Goal: Use online tool/utility

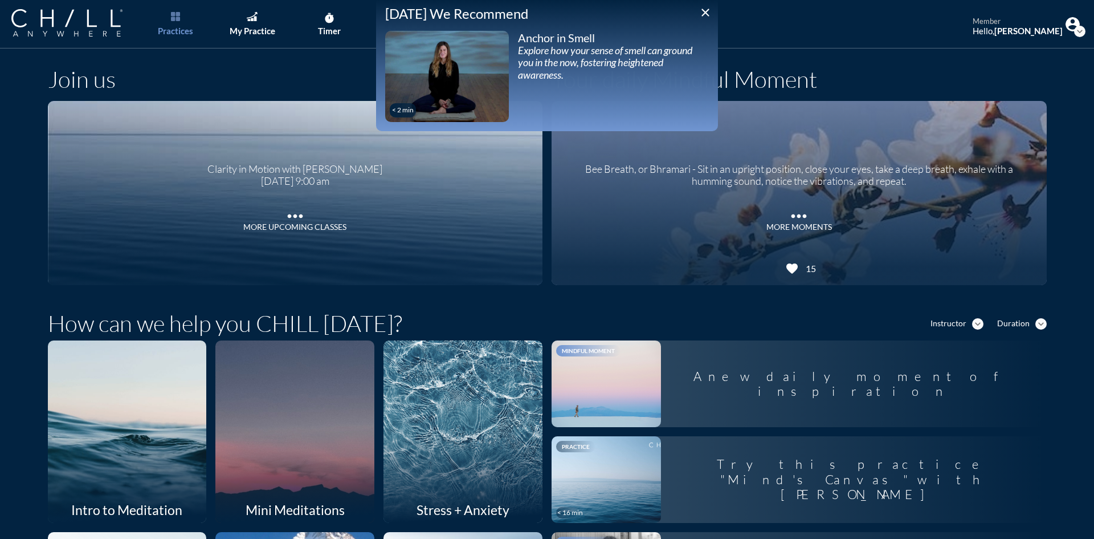
click at [706, 13] on icon "close" at bounding box center [706, 13] width 14 height 14
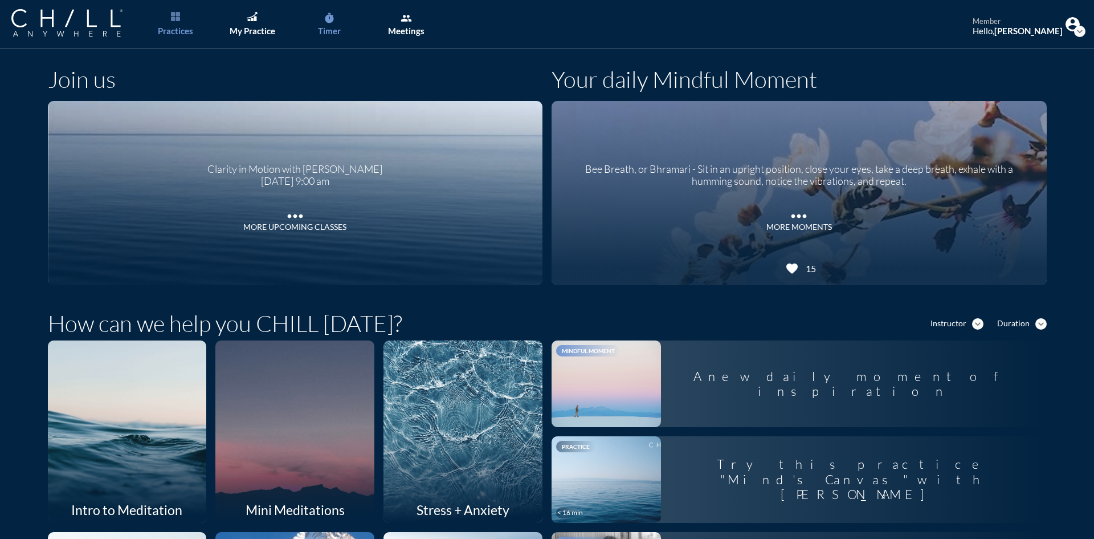
click at [341, 21] on link "timer Timer" at bounding box center [329, 24] width 60 height 48
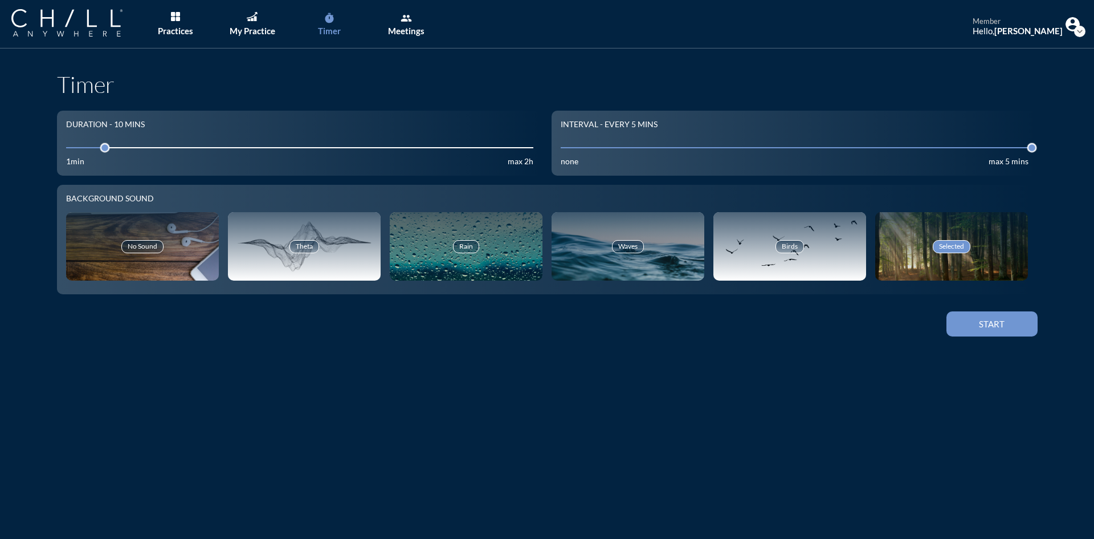
click at [1006, 316] on button "Start" at bounding box center [992, 323] width 91 height 25
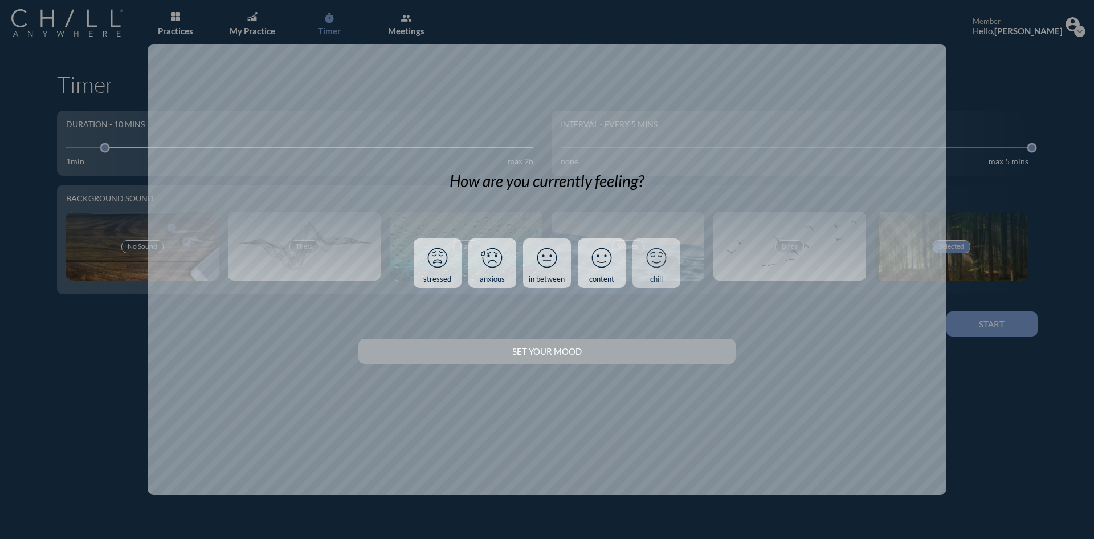
click at [660, 267] on icon at bounding box center [657, 258] width 30 height 30
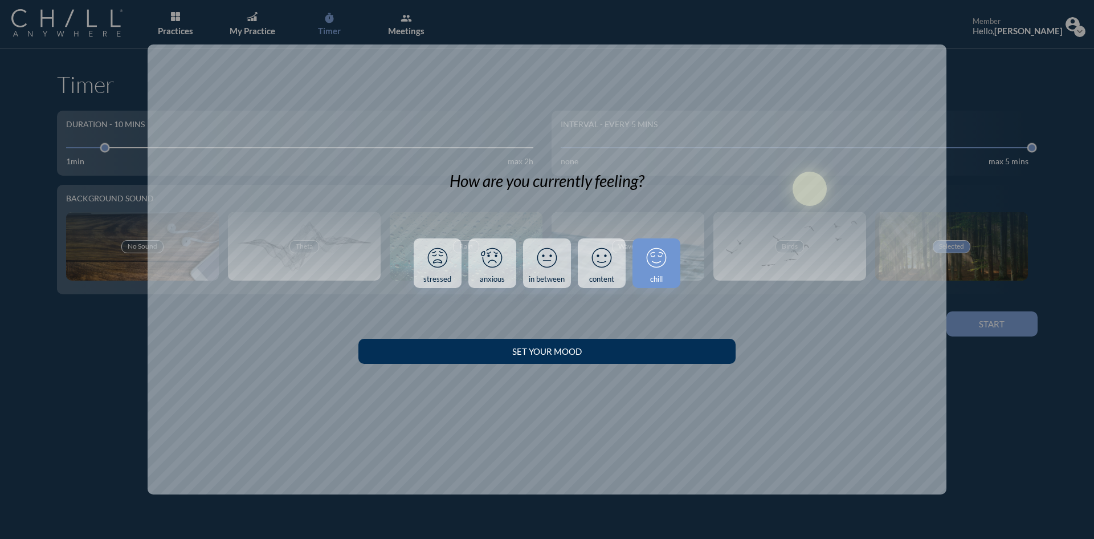
click at [701, 356] on button "Set your Mood" at bounding box center [546, 350] width 377 height 25
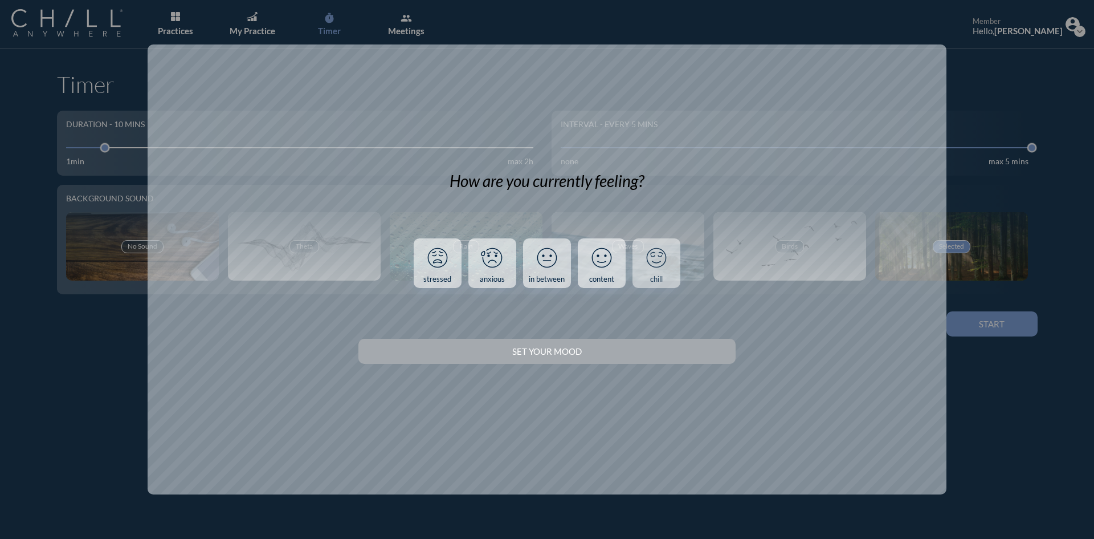
drag, startPoint x: 668, startPoint y: 275, endPoint x: 667, endPoint y: 283, distance: 8.1
click at [668, 275] on link "chill" at bounding box center [657, 263] width 48 height 50
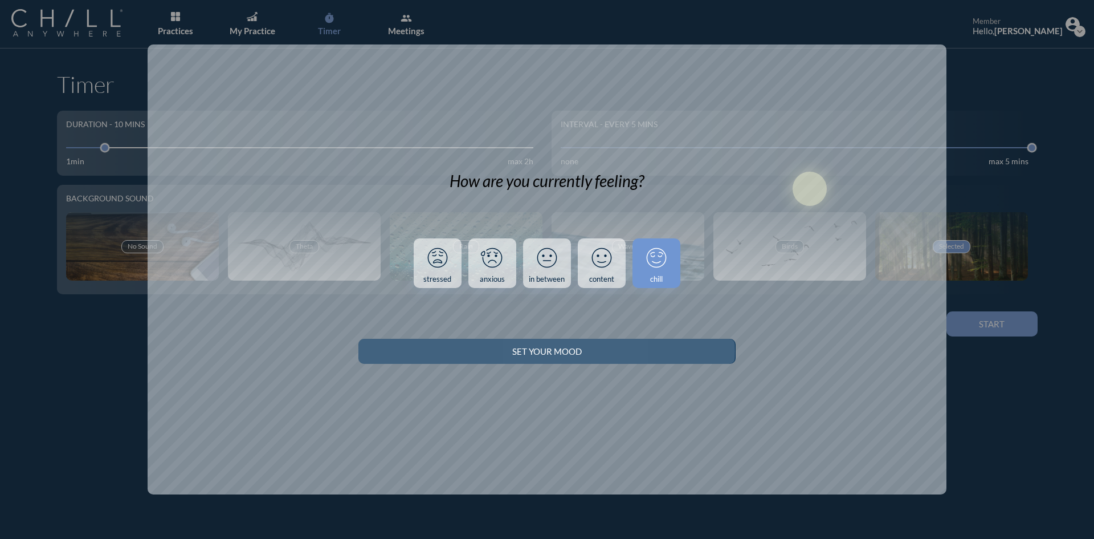
click at [661, 361] on button "Set your Mood" at bounding box center [546, 350] width 377 height 25
